Goal: Information Seeking & Learning: Learn about a topic

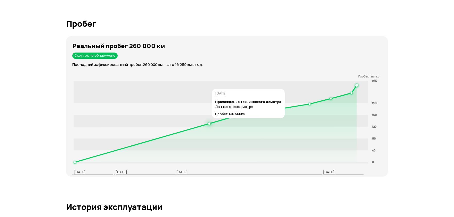
scroll to position [798, 0]
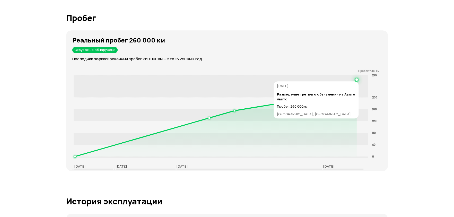
click at [357, 79] on circle at bounding box center [357, 80] width 2 height 2
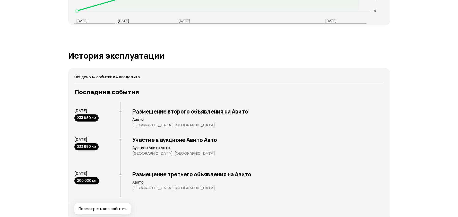
scroll to position [978, 0]
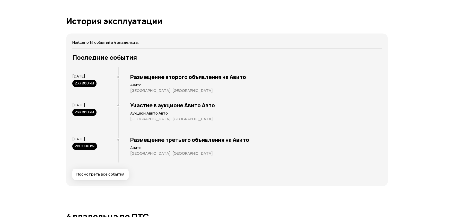
click at [161, 140] on h3 "Размещение третьего объявления на Авито" at bounding box center [256, 139] width 252 height 7
click at [120, 170] on button "Посмотреть все события" at bounding box center [100, 174] width 56 height 11
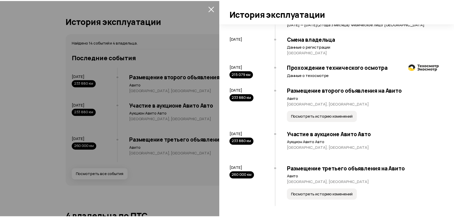
scroll to position [450, 0]
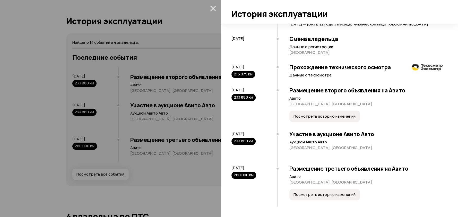
click at [307, 193] on span "Посмотреть историю изменений" at bounding box center [325, 194] width 62 height 5
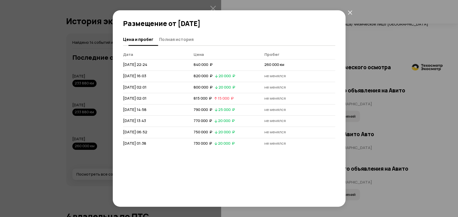
click at [175, 36] on button "Полная история" at bounding box center [176, 39] width 36 height 10
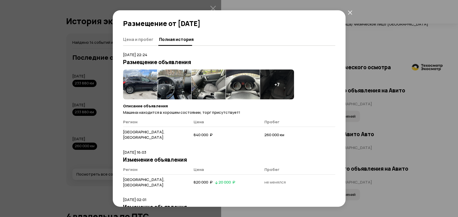
click at [146, 79] on img at bounding box center [140, 85] width 34 height 30
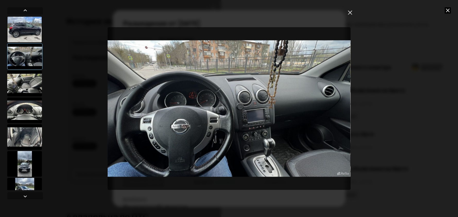
click at [185, 94] on img "Go to Slide 2" at bounding box center [229, 108] width 243 height 163
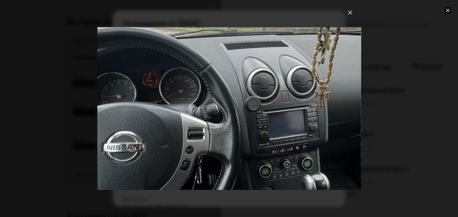
click at [162, 95] on div "Go to Slide 2" at bounding box center [228, 109] width 527 height 326
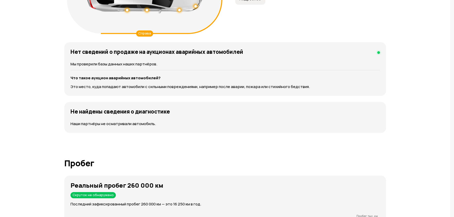
scroll to position [747, 0]
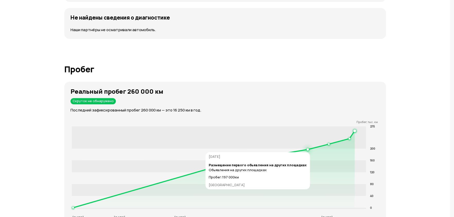
click at [308, 149] on circle at bounding box center [308, 150] width 2 height 2
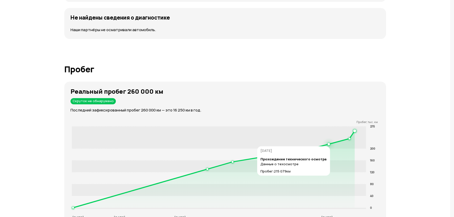
click at [329, 143] on circle at bounding box center [329, 144] width 2 height 2
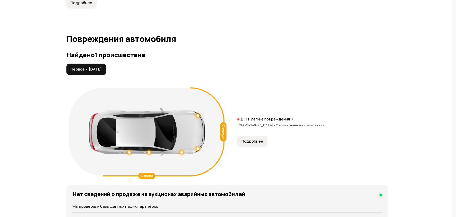
scroll to position [515, 0]
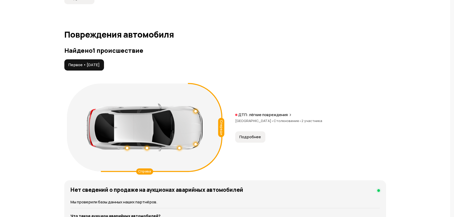
click at [248, 138] on span "Подробнее" at bounding box center [250, 136] width 22 height 5
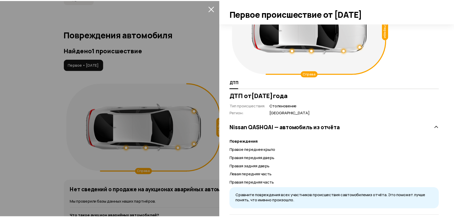
scroll to position [51, 0]
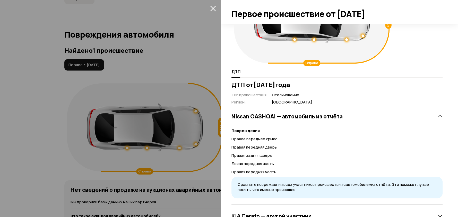
click at [161, 21] on div at bounding box center [229, 108] width 458 height 217
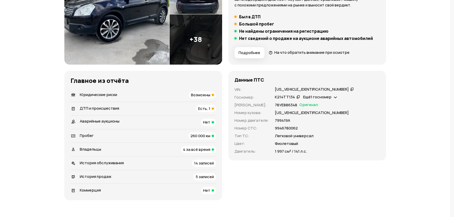
scroll to position [77, 0]
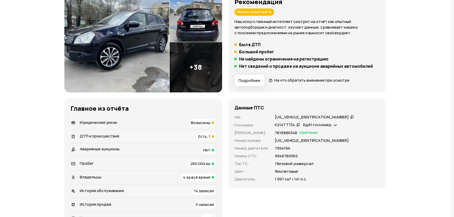
click at [187, 120] on div "Юридические риски Возможны" at bounding box center [143, 122] width 145 height 7
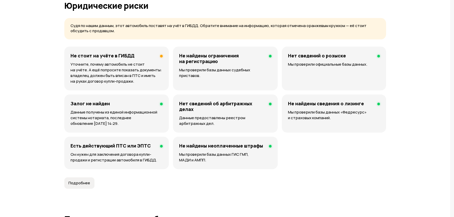
scroll to position [331, 0]
click at [138, 71] on p "Уточните, почему автомобиль не стоит на учёте. А ещё попросите показать докумен…" at bounding box center [117, 72] width 92 height 23
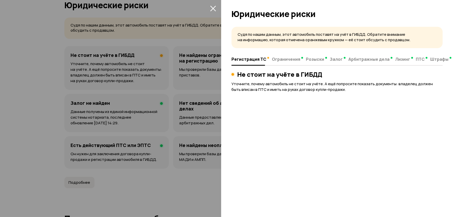
click at [138, 70] on div at bounding box center [229, 108] width 458 height 217
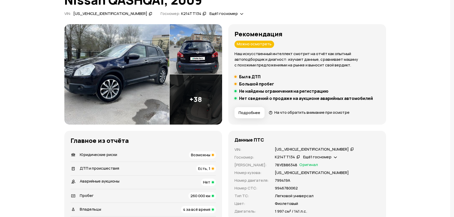
scroll to position [0, 0]
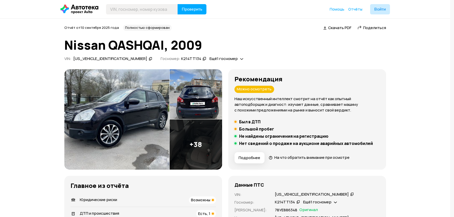
click at [136, 112] on img at bounding box center [116, 119] width 105 height 100
